Goal: Information Seeking & Learning: Learn about a topic

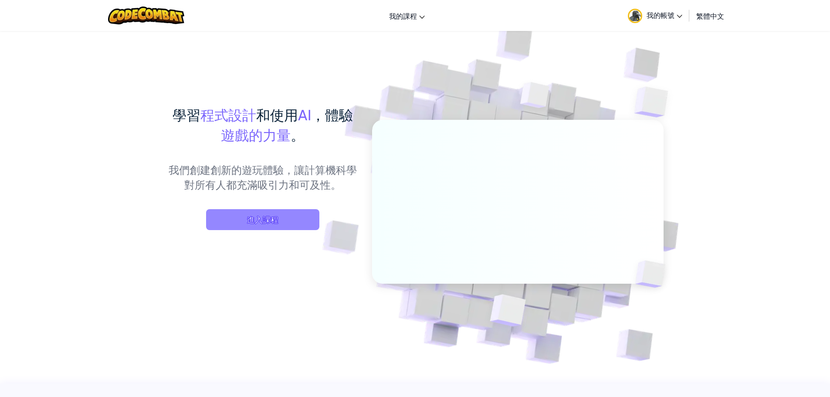
click at [288, 222] on span "進入課程" at bounding box center [262, 219] width 113 height 21
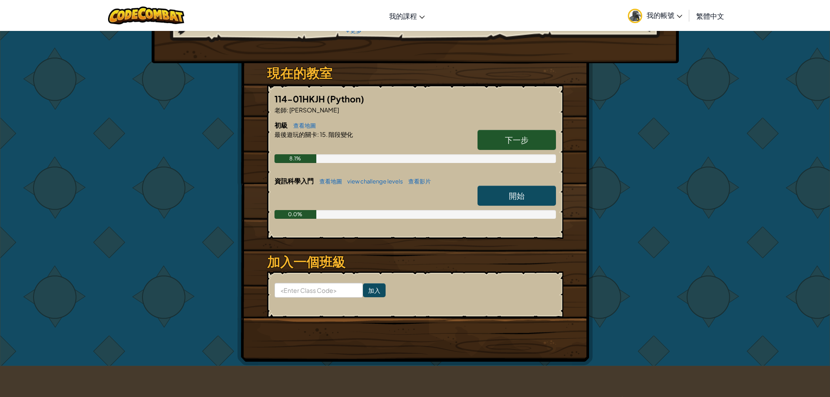
scroll to position [131, 0]
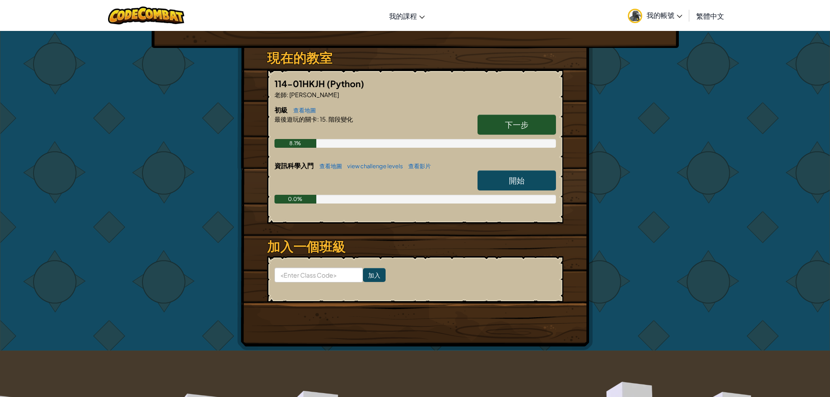
click at [523, 182] on span "開始" at bounding box center [517, 180] width 16 height 10
select select "zh-HANT"
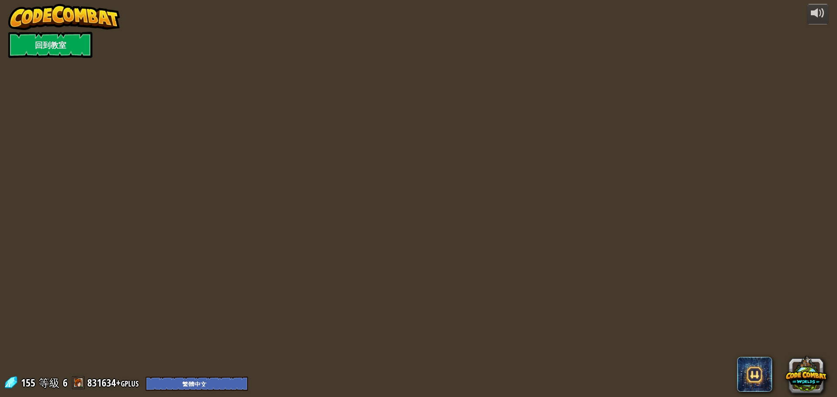
select select "zh-HANT"
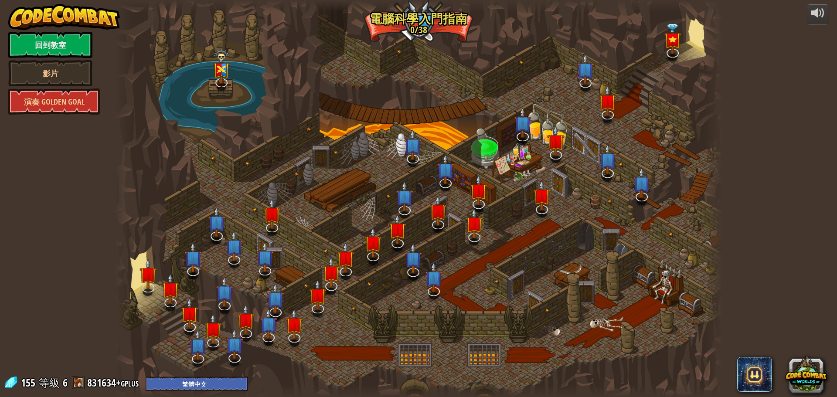
select select "zh-HANT"
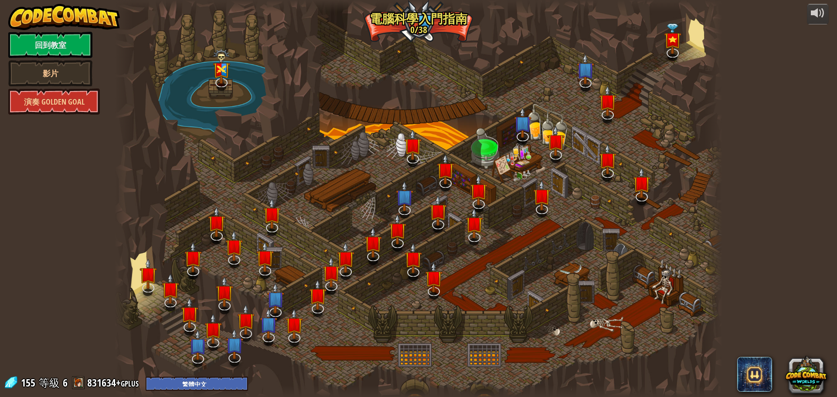
select select "zh-HANT"
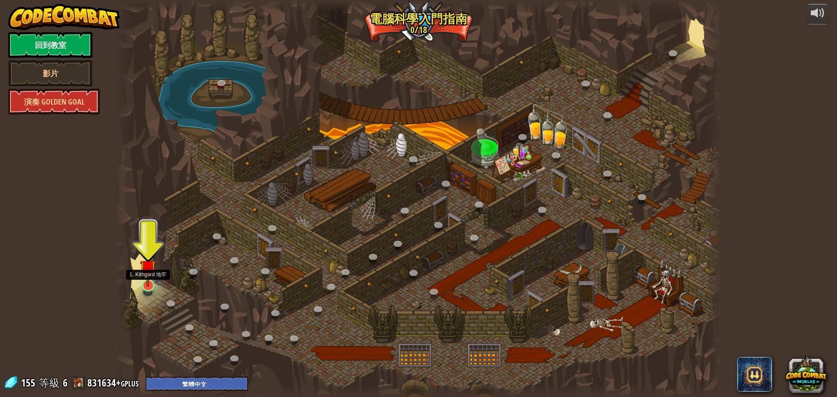
click at [150, 275] on img at bounding box center [148, 267] width 16 height 37
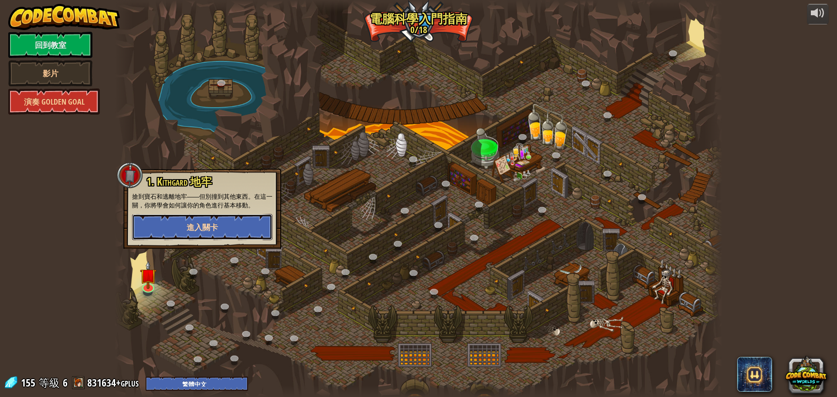
click at [189, 230] on span "進入關卡" at bounding box center [202, 227] width 31 height 11
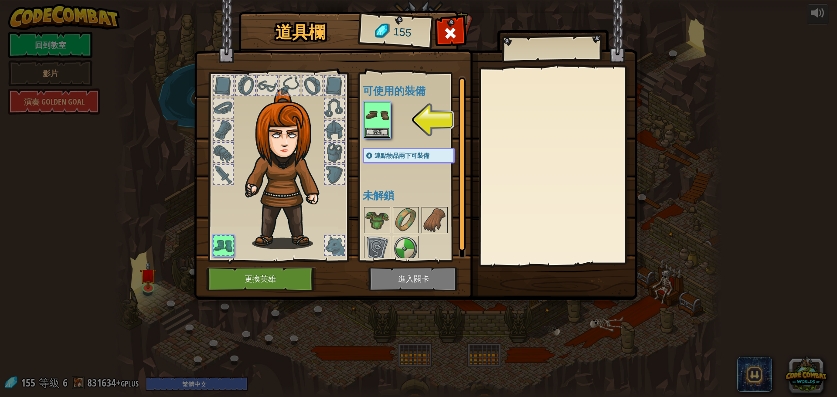
click at [427, 285] on img at bounding box center [415, 141] width 443 height 316
click at [377, 109] on img at bounding box center [377, 115] width 24 height 24
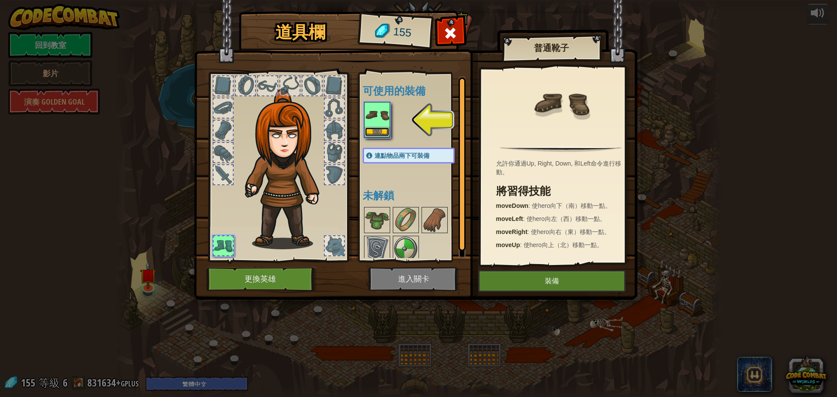
click at [383, 135] on button "裝備" at bounding box center [377, 131] width 24 height 9
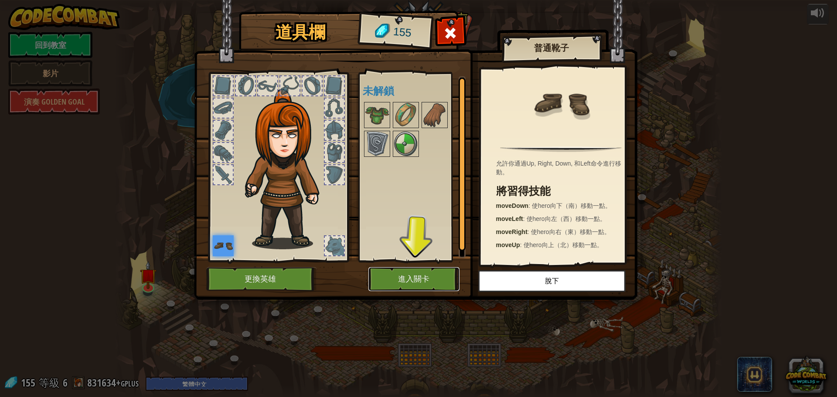
click at [412, 280] on button "進入關卡" at bounding box center [413, 279] width 91 height 24
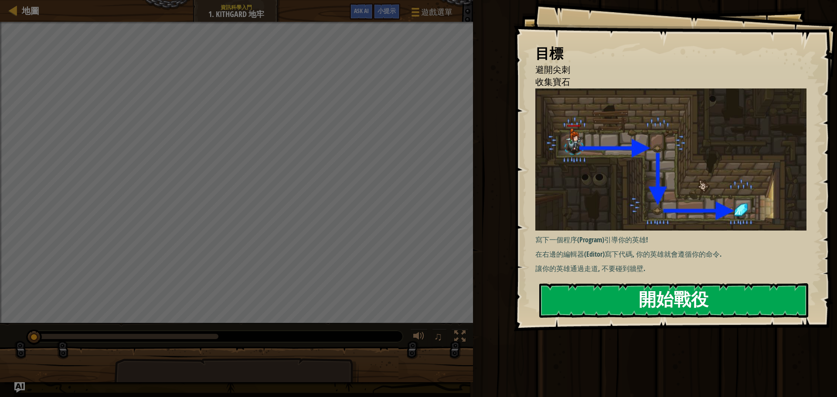
click at [631, 303] on button "開始戰役" at bounding box center [673, 300] width 269 height 34
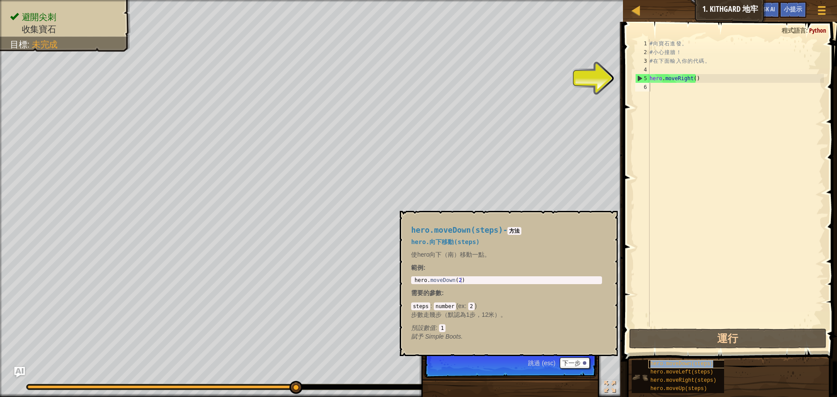
click at [672, 367] on span "hero.moveDown(steps)" at bounding box center [681, 364] width 63 height 6
type textarea "hero.moveDown(steps)"
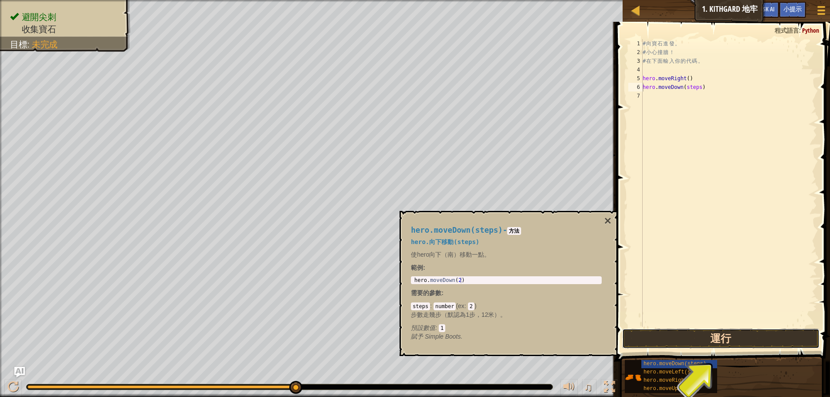
click at [722, 338] on button "運行" at bounding box center [721, 339] width 197 height 20
